Goal: Find specific page/section: Find specific page/section

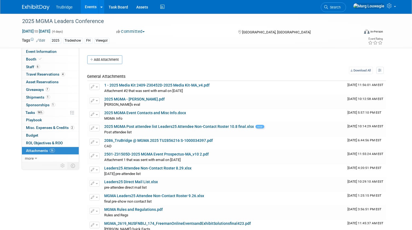
click at [341, 5] on span "Search" at bounding box center [334, 7] width 13 height 4
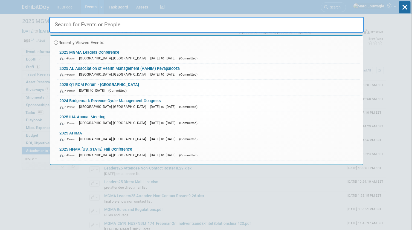
click at [351, 20] on input "text" at bounding box center [206, 25] width 315 height 16
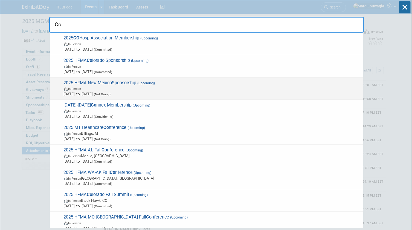
type input "C"
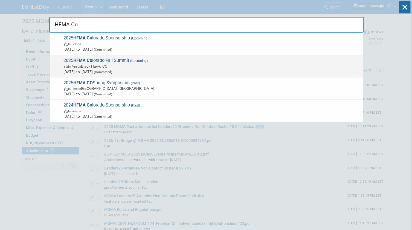
type input "HFMA Co"
click at [129, 66] on span "In-Person Black Hawk, CO" at bounding box center [212, 65] width 297 height 5
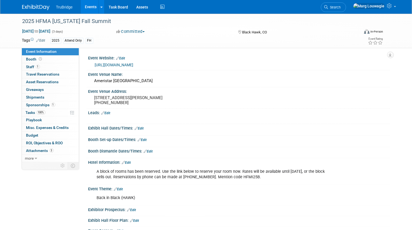
click at [302, 42] on div "2025 Attend Only FH" at bounding box center [185, 41] width 271 height 6
